Goal: Task Accomplishment & Management: Use online tool/utility

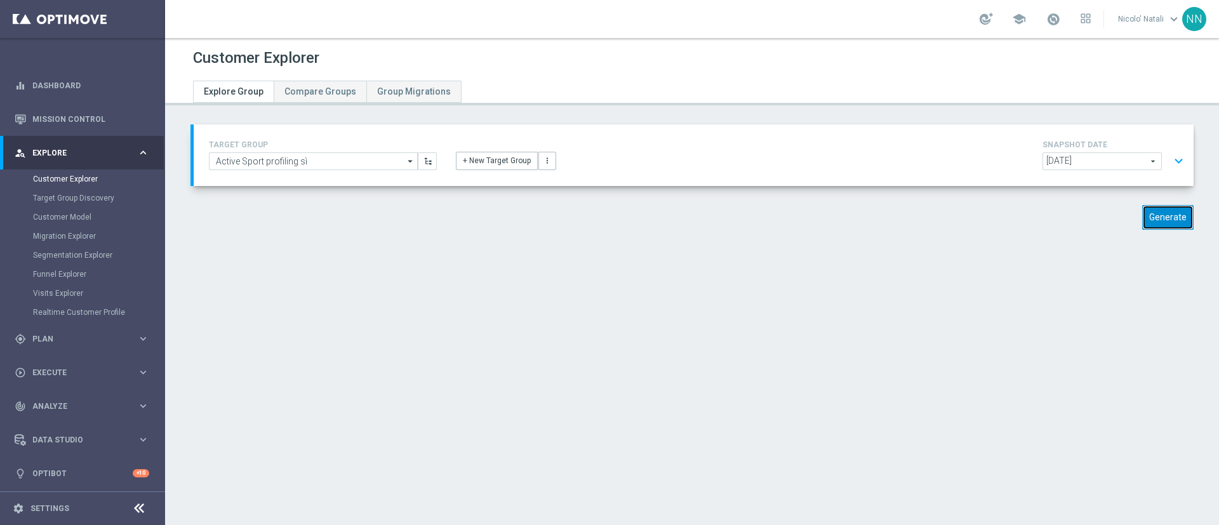
click at [1156, 219] on button "Generate" at bounding box center [1167, 217] width 51 height 25
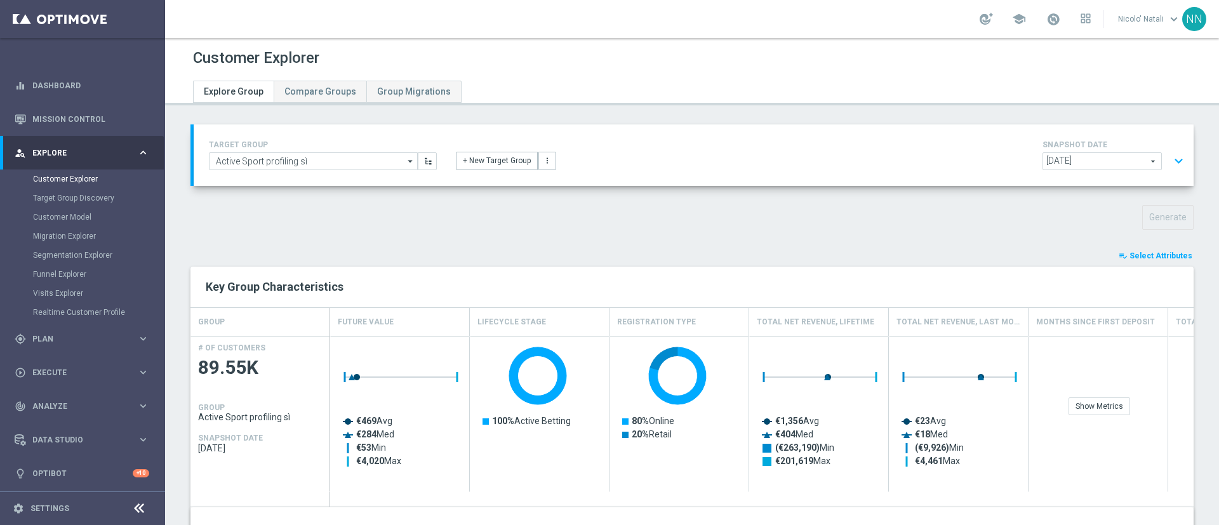
click at [1142, 258] on span "Select Attributes" at bounding box center [1161, 255] width 63 height 9
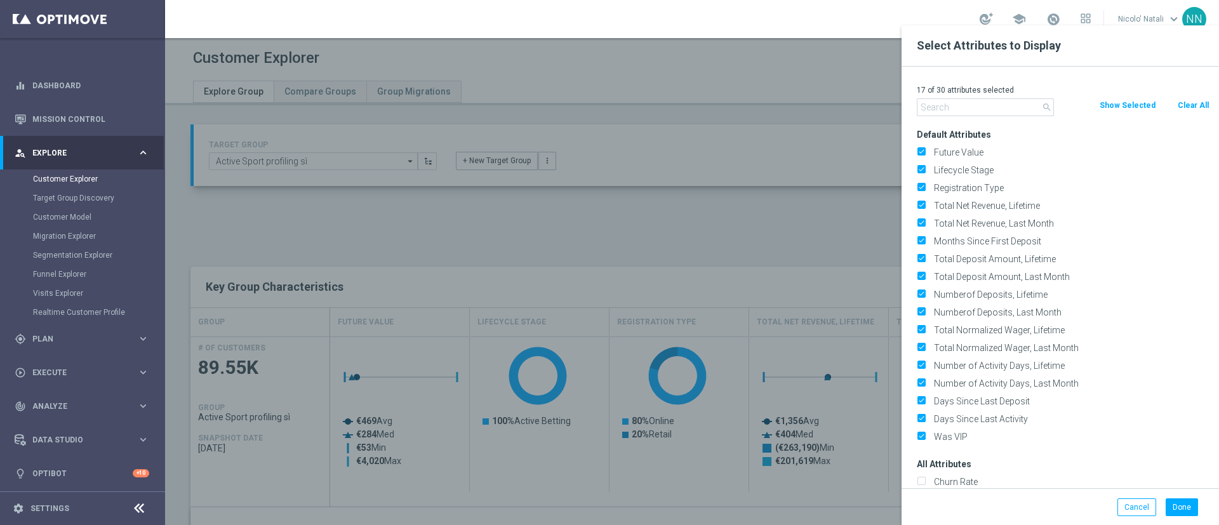
click at [1206, 109] on button "Clear All" at bounding box center [1194, 105] width 34 height 14
checkbox input "false"
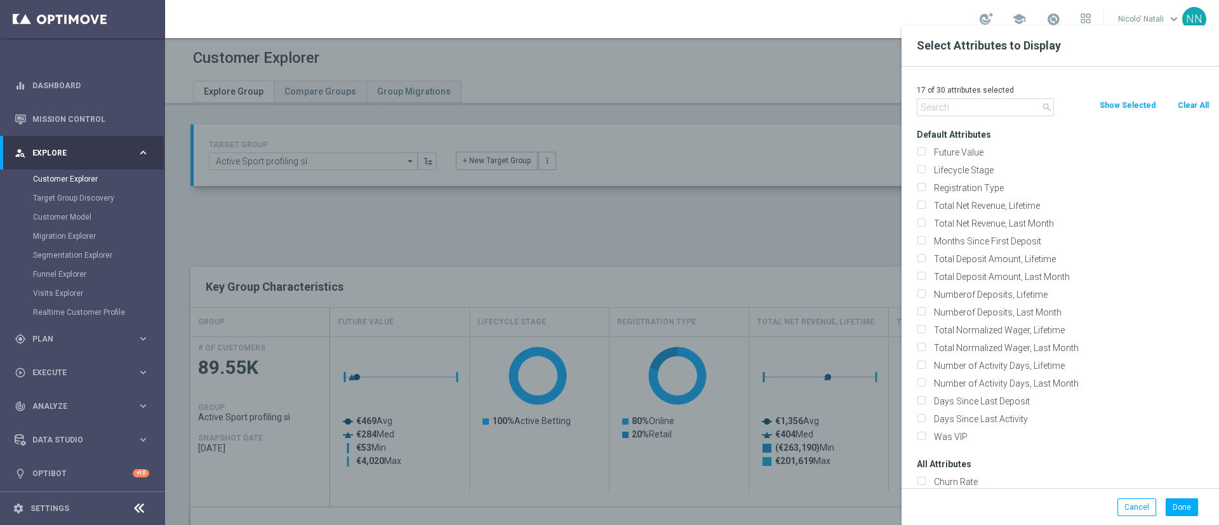
checkbox input "false"
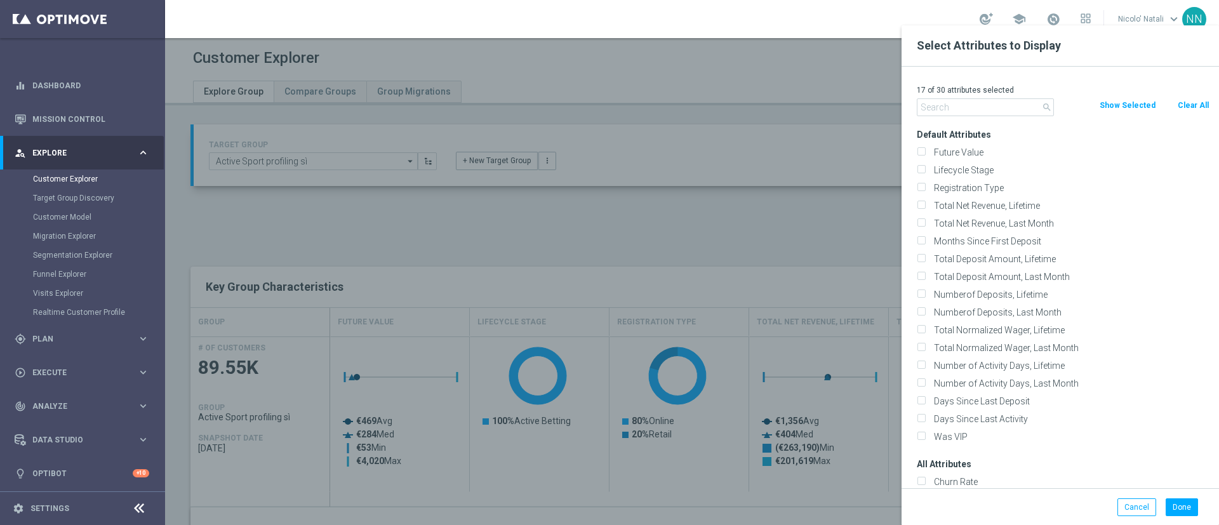
checkbox input "false"
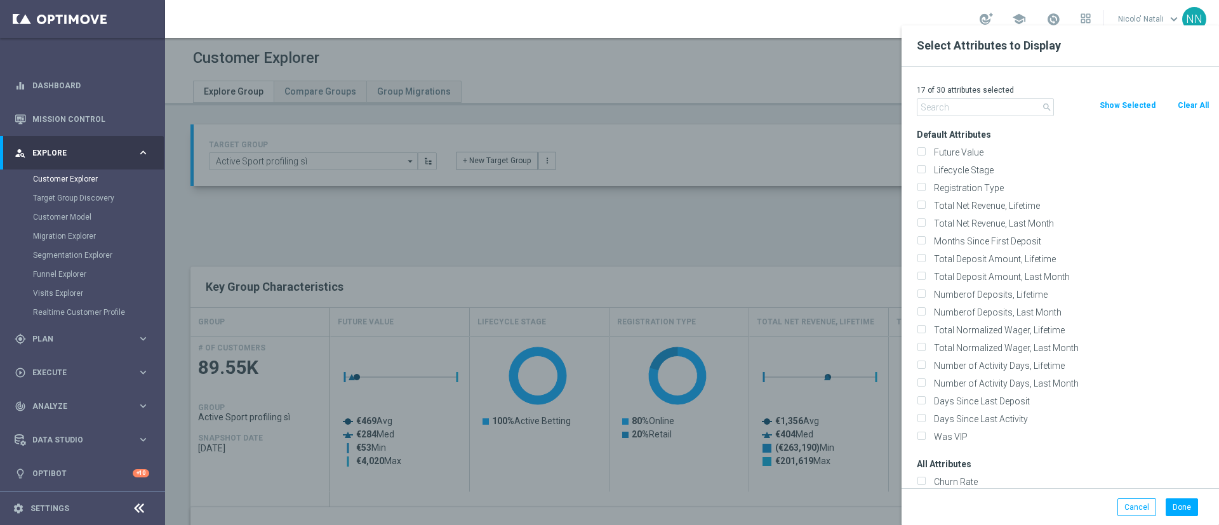
checkbox input "false"
click at [973, 114] on input "text" at bounding box center [985, 107] width 137 height 18
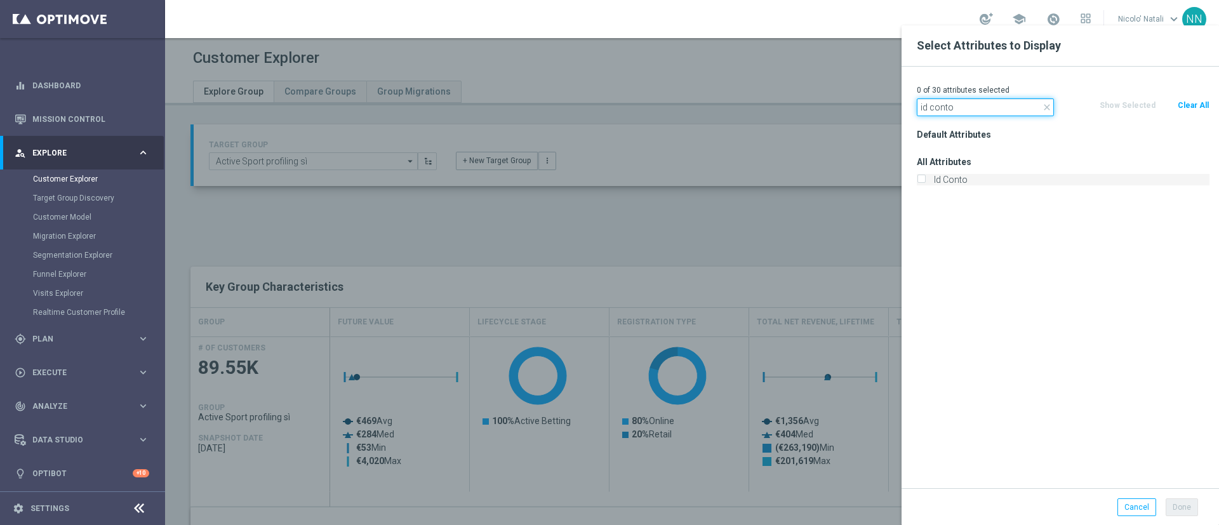
type input "id conto"
click at [963, 182] on label "Id Conto" at bounding box center [1070, 179] width 280 height 11
click at [925, 182] on input "Id Conto" at bounding box center [921, 181] width 8 height 8
checkbox input "true"
click at [1187, 511] on button "Done" at bounding box center [1182, 507] width 32 height 18
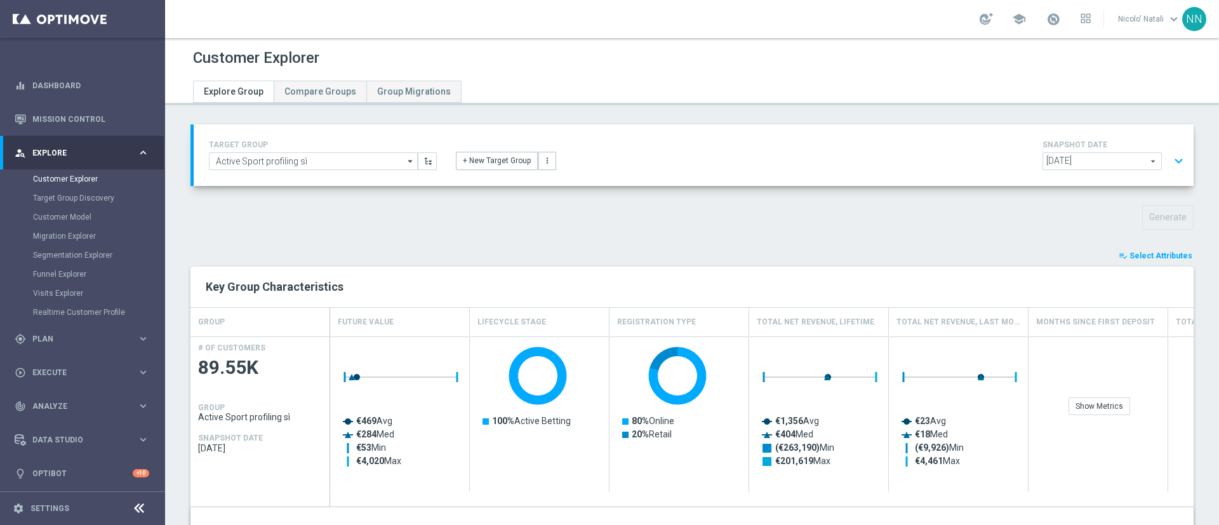
type input "Search"
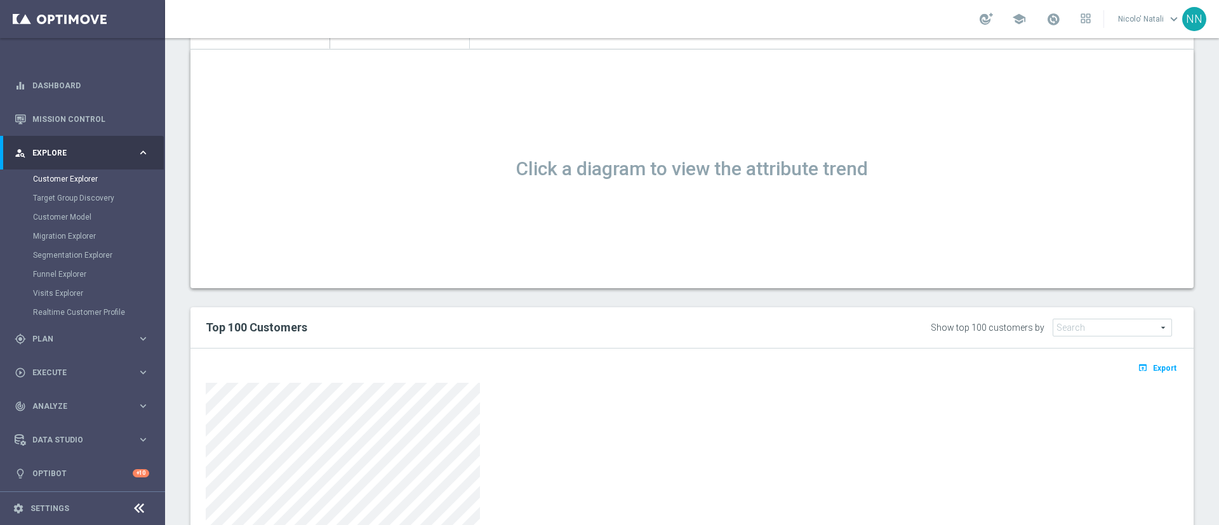
scroll to position [444, 0]
click at [1136, 359] on button "open_in_browser Export" at bounding box center [1157, 367] width 43 height 17
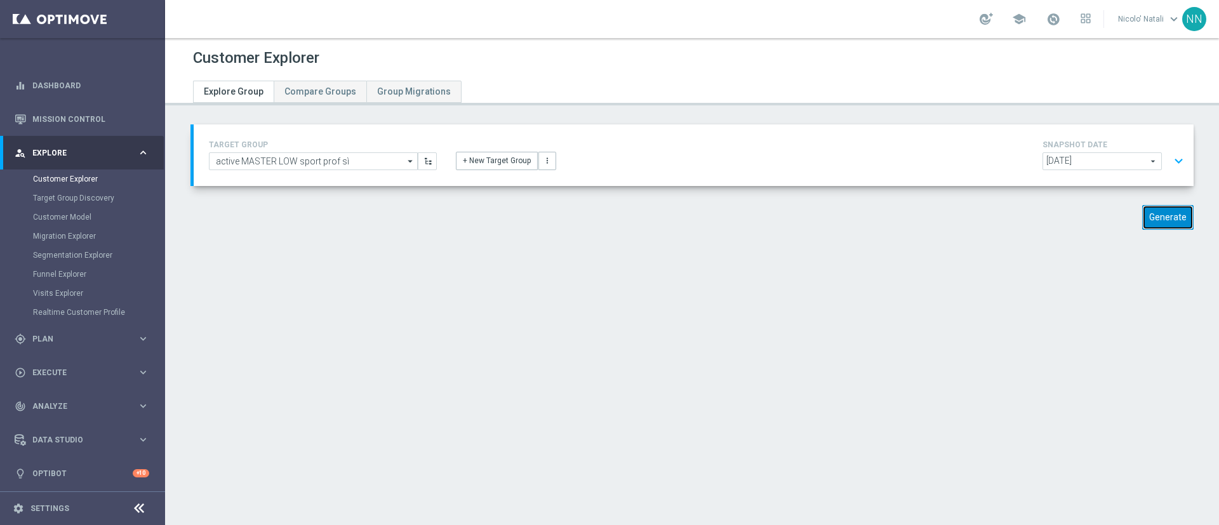
click at [1148, 222] on button "Generate" at bounding box center [1167, 217] width 51 height 25
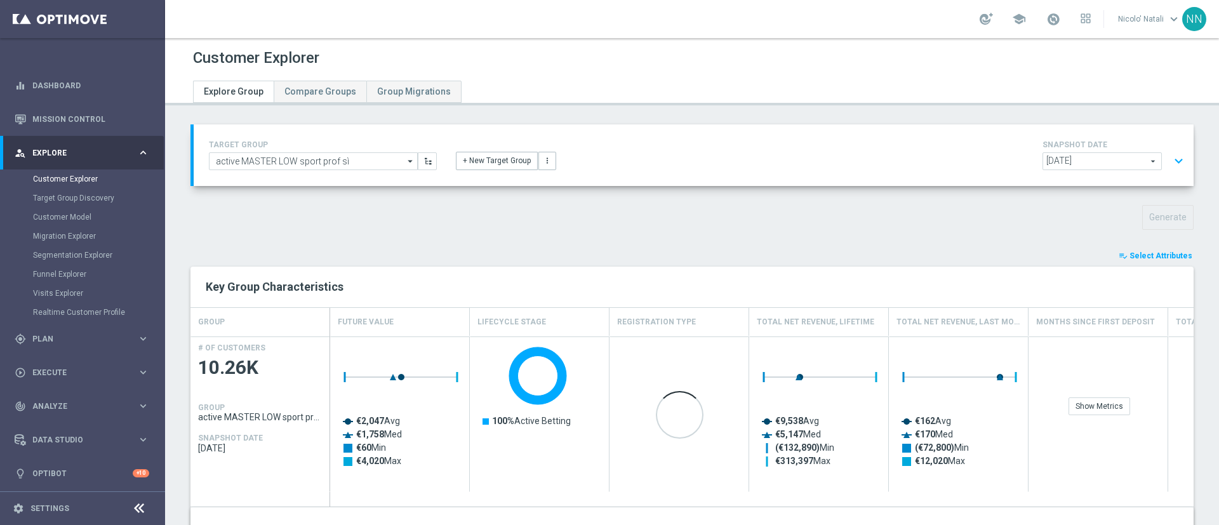
click at [1130, 250] on button "playlist_add_check Select Attributes" at bounding box center [1156, 256] width 76 height 14
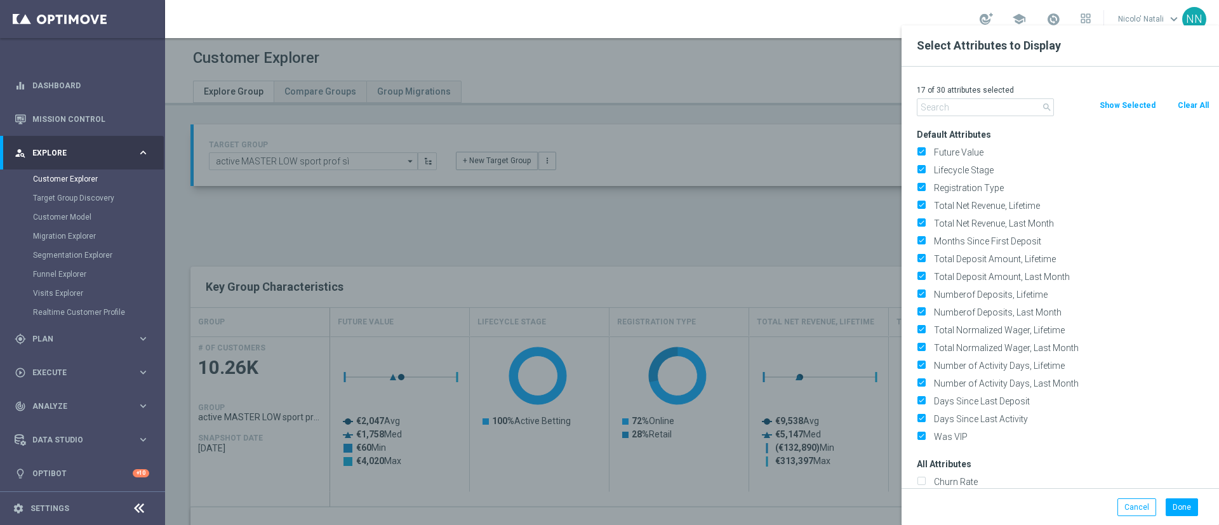
click at [1186, 104] on button "Clear All" at bounding box center [1194, 105] width 34 height 14
checkbox input "false"
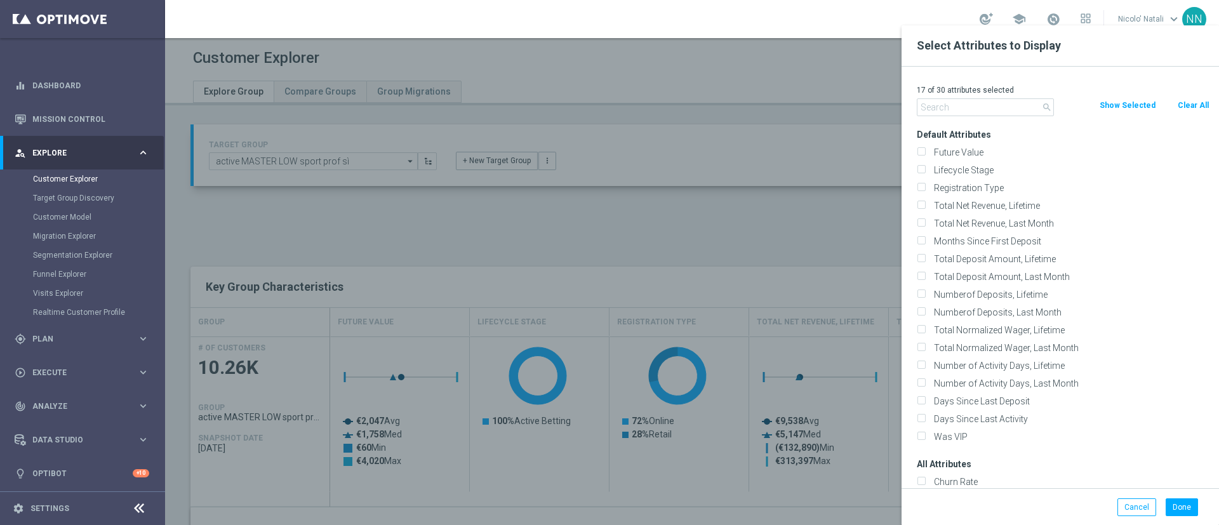
checkbox input "false"
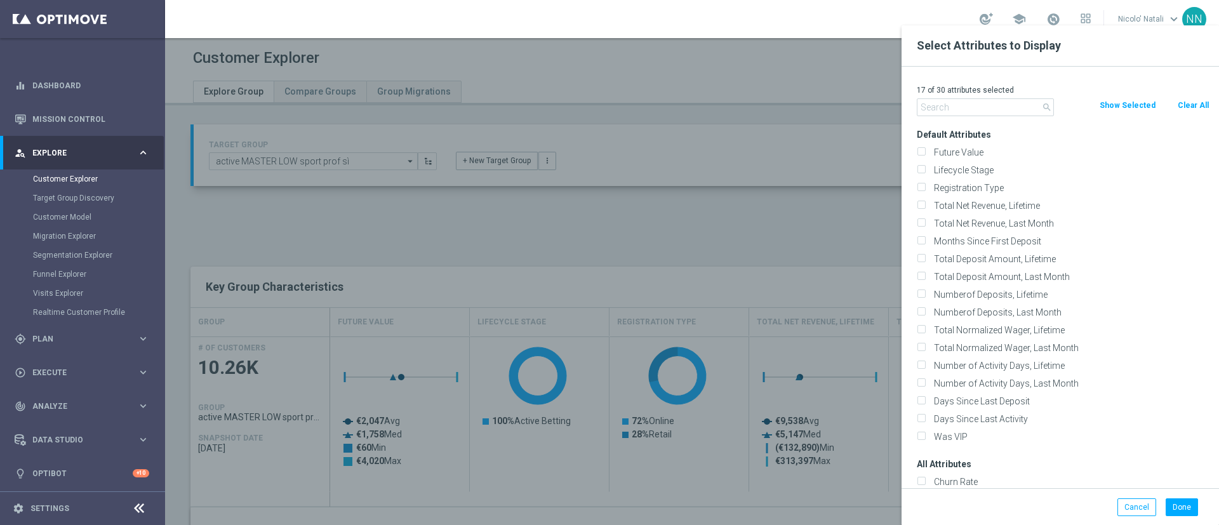
checkbox input "false"
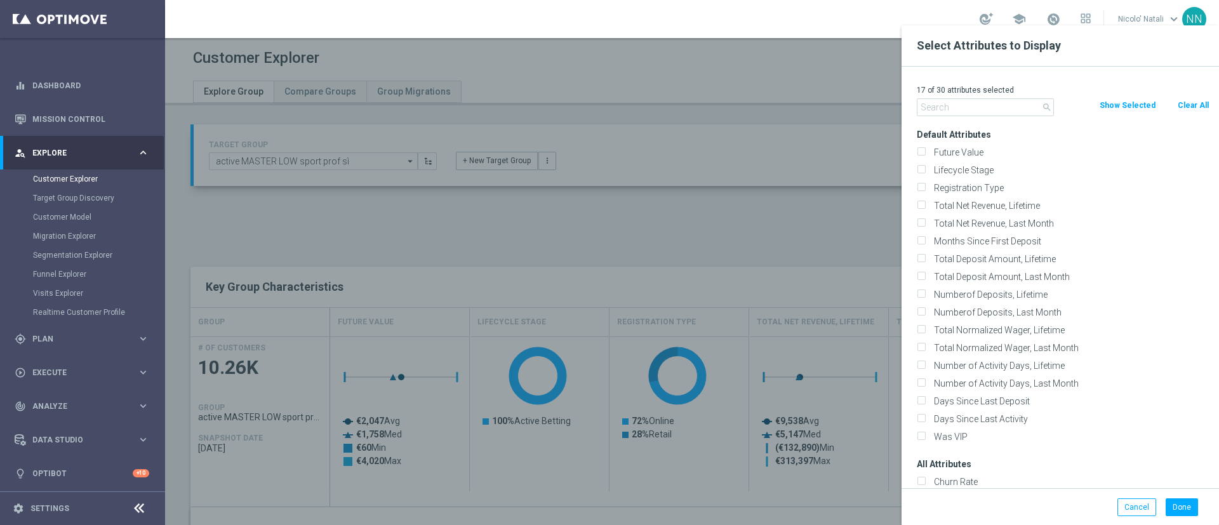
checkbox input "false"
click at [984, 105] on input "text" at bounding box center [985, 107] width 137 height 18
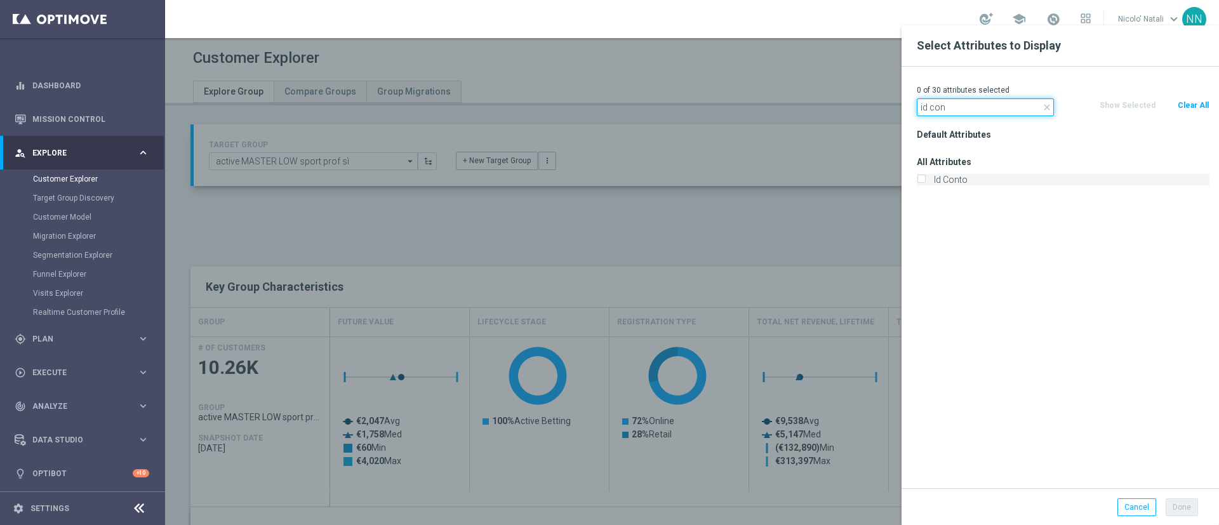
type input "id con"
click at [949, 182] on label "Id Conto" at bounding box center [1070, 179] width 280 height 11
click at [925, 182] on input "Id Conto" at bounding box center [921, 181] width 8 height 8
checkbox input "true"
click at [1179, 506] on button "Done" at bounding box center [1182, 507] width 32 height 18
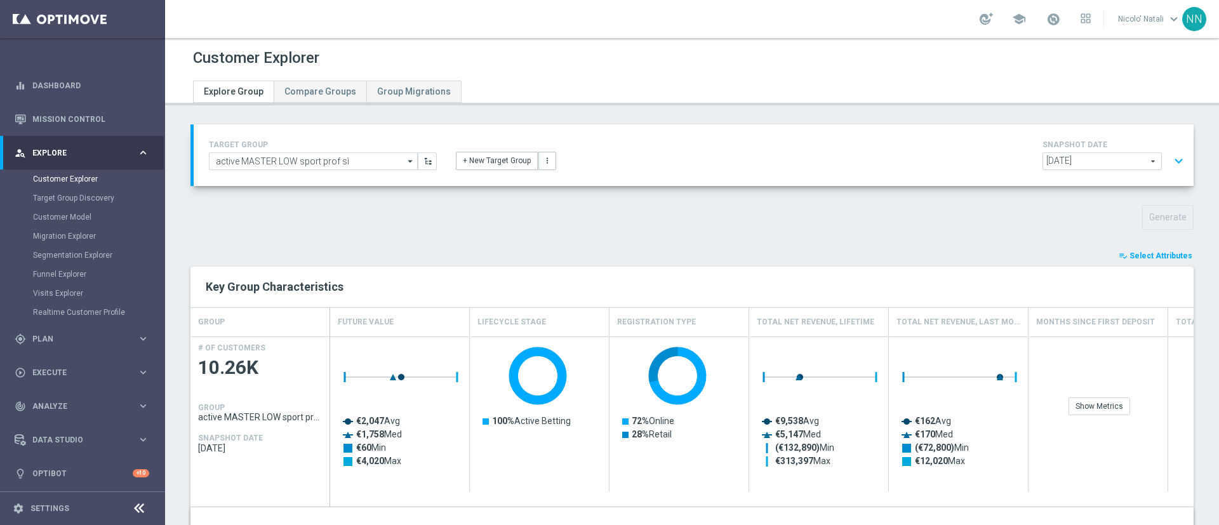
type input "Search"
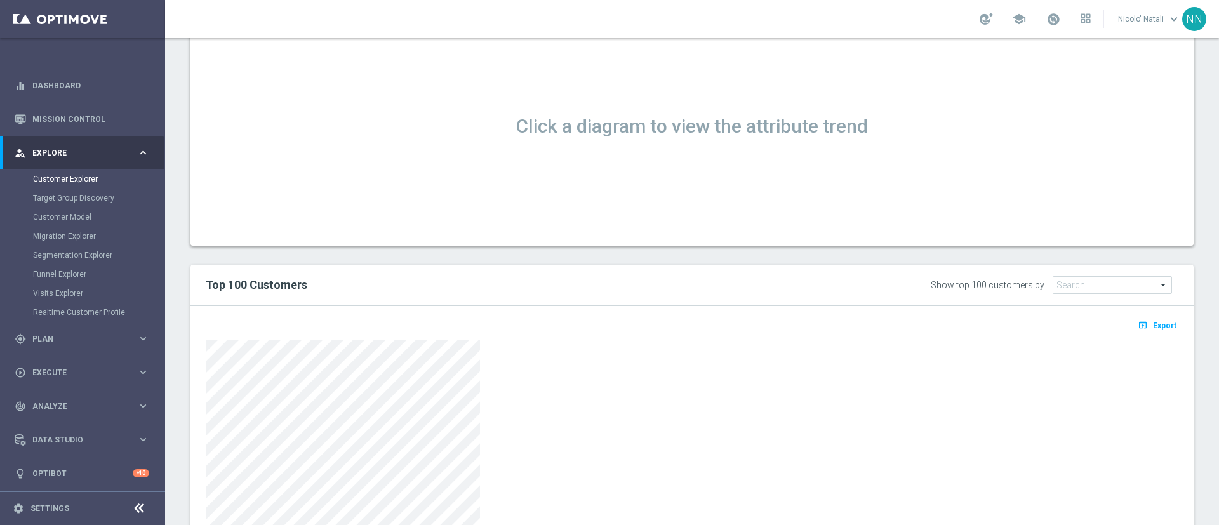
scroll to position [487, 0]
click at [1153, 320] on span "Export" at bounding box center [1164, 324] width 23 height 9
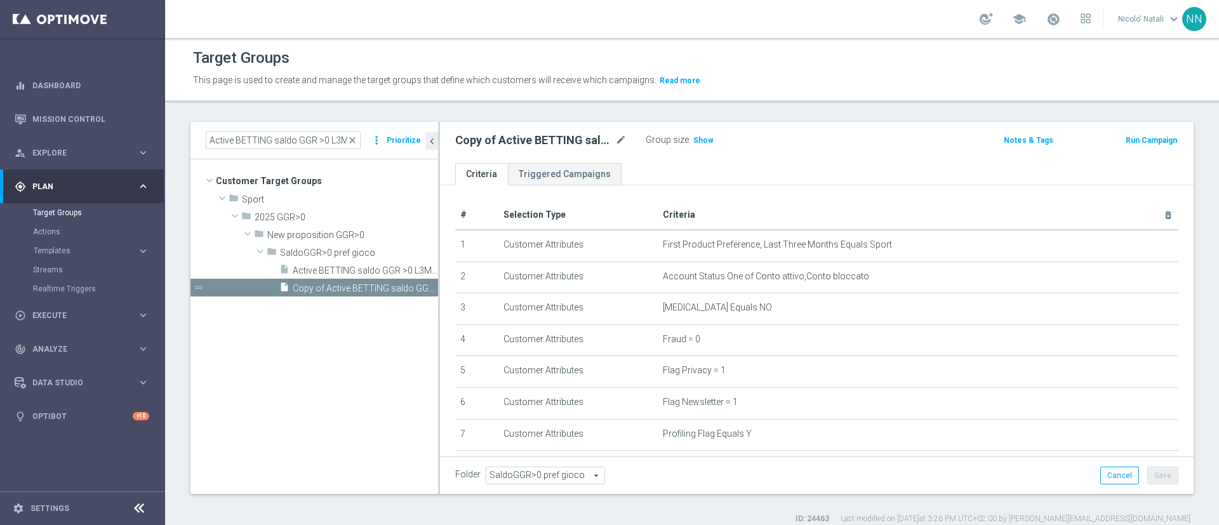
scroll to position [327, 0]
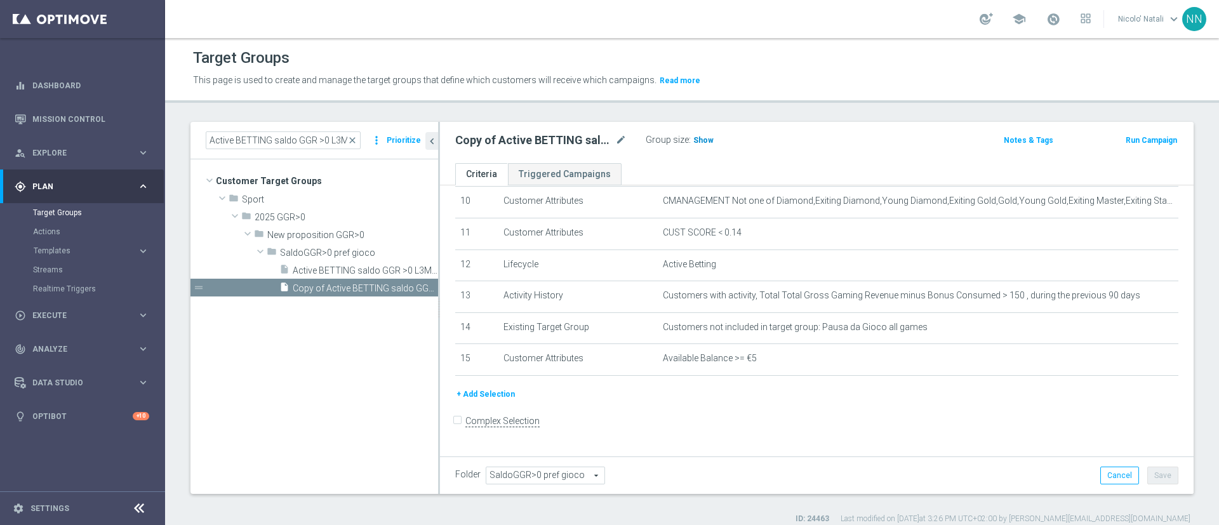
click at [707, 139] on span "Show" at bounding box center [703, 140] width 20 height 9
